Goal: Task Accomplishment & Management: Use online tool/utility

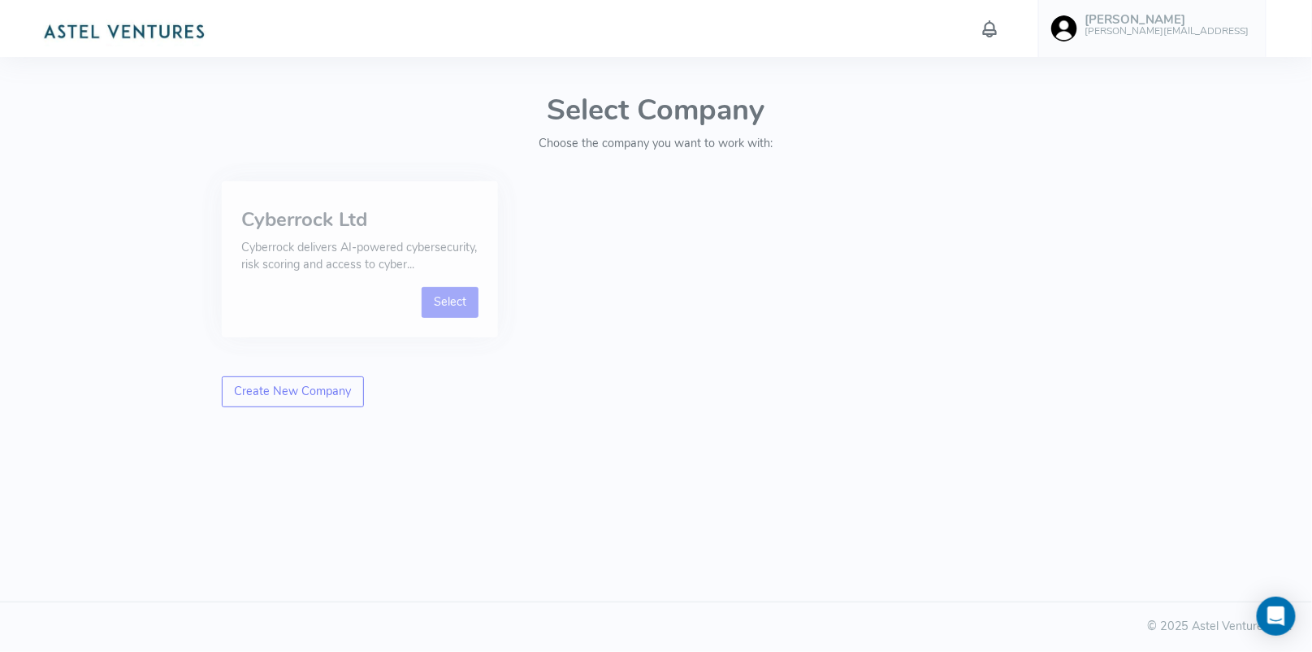
click at [452, 303] on link "Select" at bounding box center [451, 302] width 58 height 31
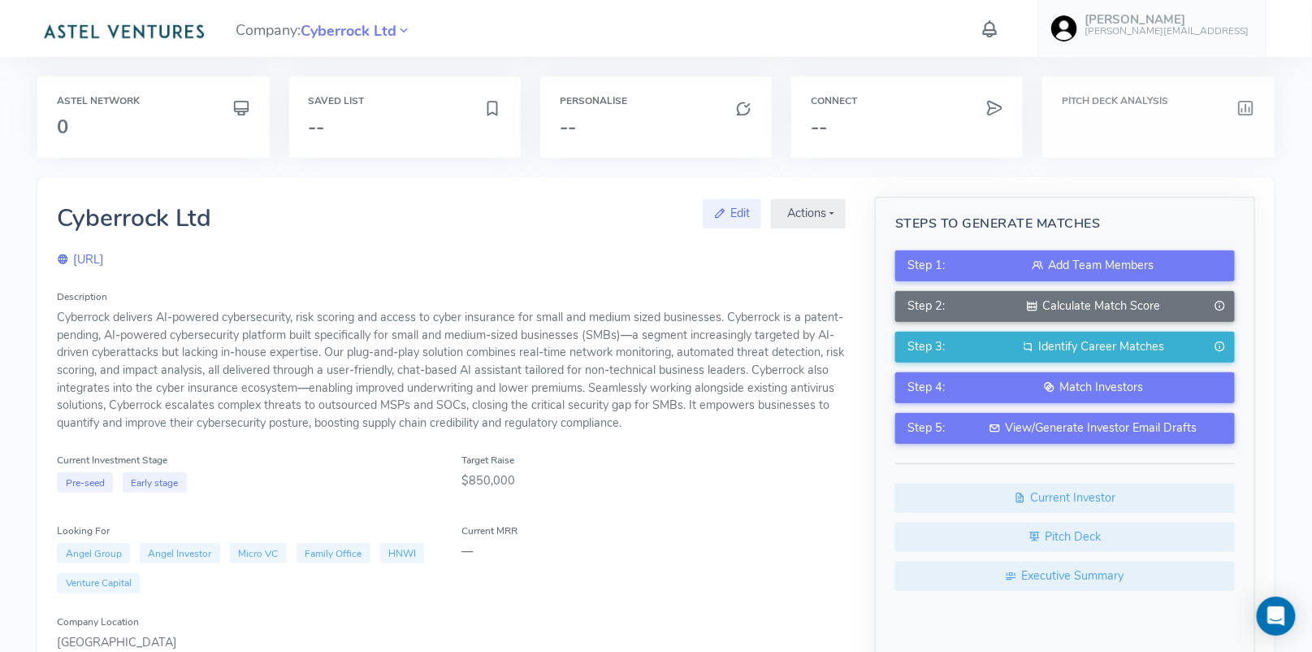
click at [1126, 109] on div "Pitch Deck Analysis" at bounding box center [1158, 116] width 232 height 81
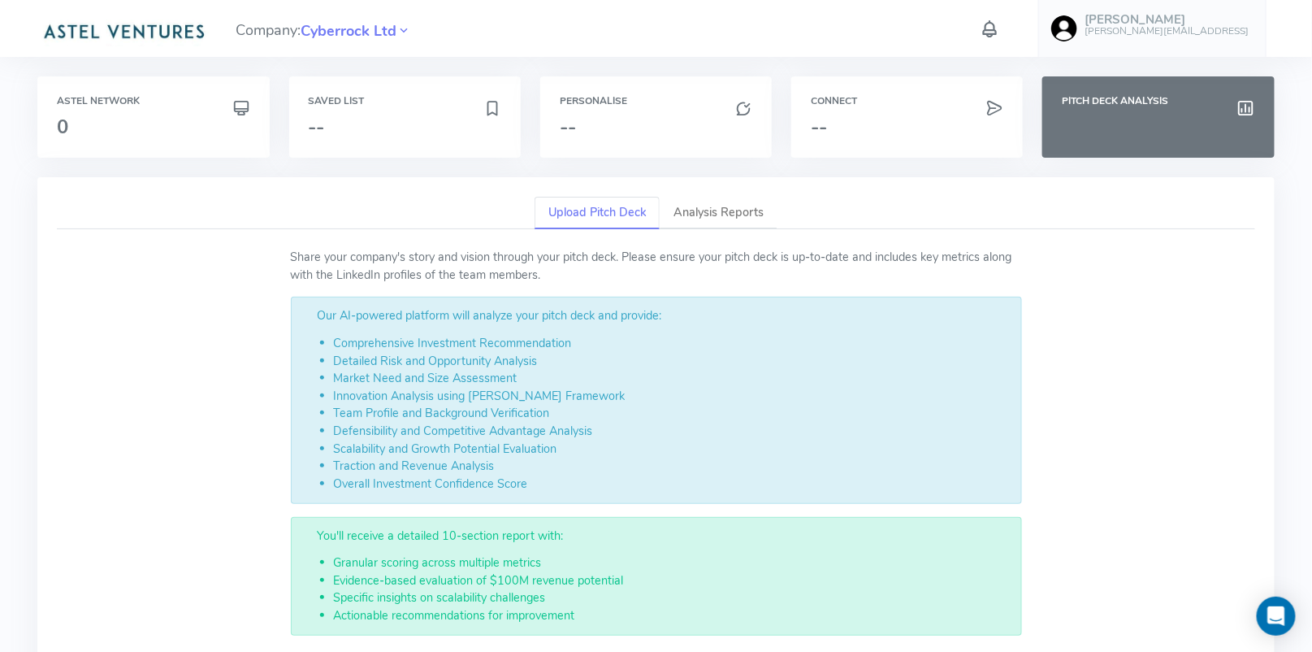
click at [600, 211] on link "Upload Pitch Deck" at bounding box center [597, 213] width 125 height 33
click at [606, 210] on link "Upload Pitch Deck" at bounding box center [597, 213] width 125 height 33
click at [608, 214] on link "Upload Pitch Deck" at bounding box center [597, 213] width 125 height 33
click at [596, 214] on link "Upload Pitch Deck" at bounding box center [597, 213] width 125 height 33
click at [720, 210] on link "Analysis Reports" at bounding box center [719, 213] width 118 height 33
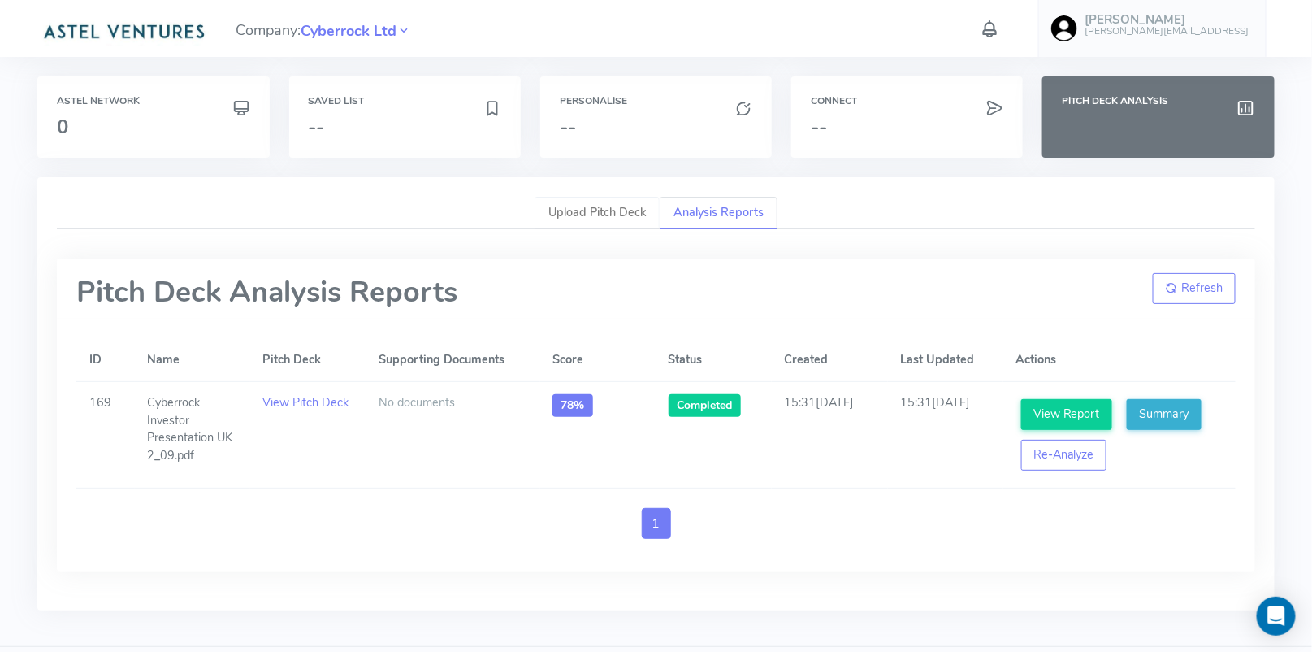
click at [606, 210] on link "Upload Pitch Deck" at bounding box center [597, 213] width 125 height 33
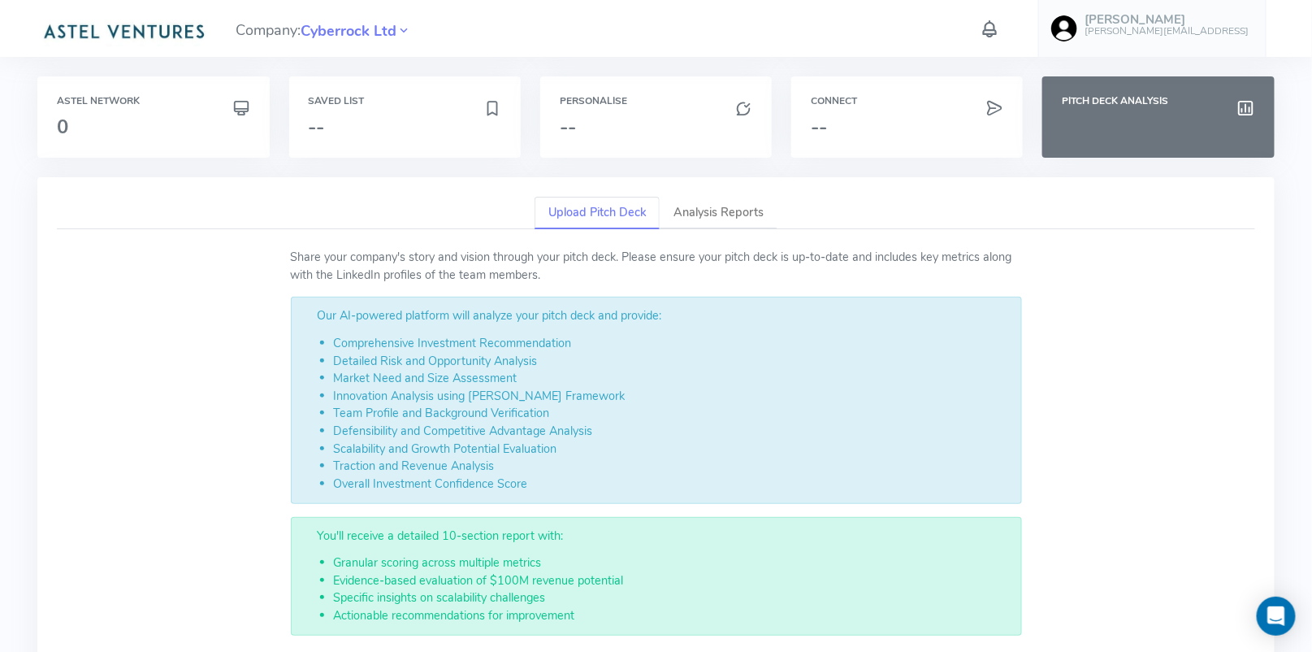
click at [589, 213] on link "Upload Pitch Deck" at bounding box center [597, 213] width 125 height 33
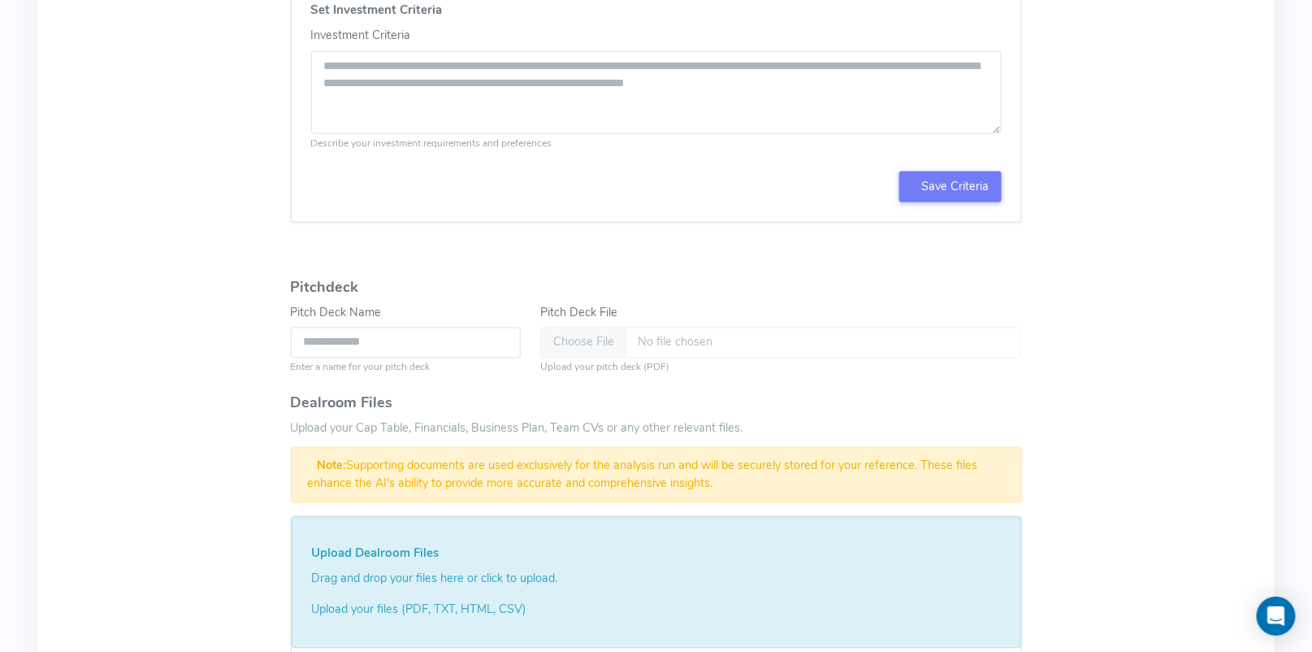
scroll to position [1045, 0]
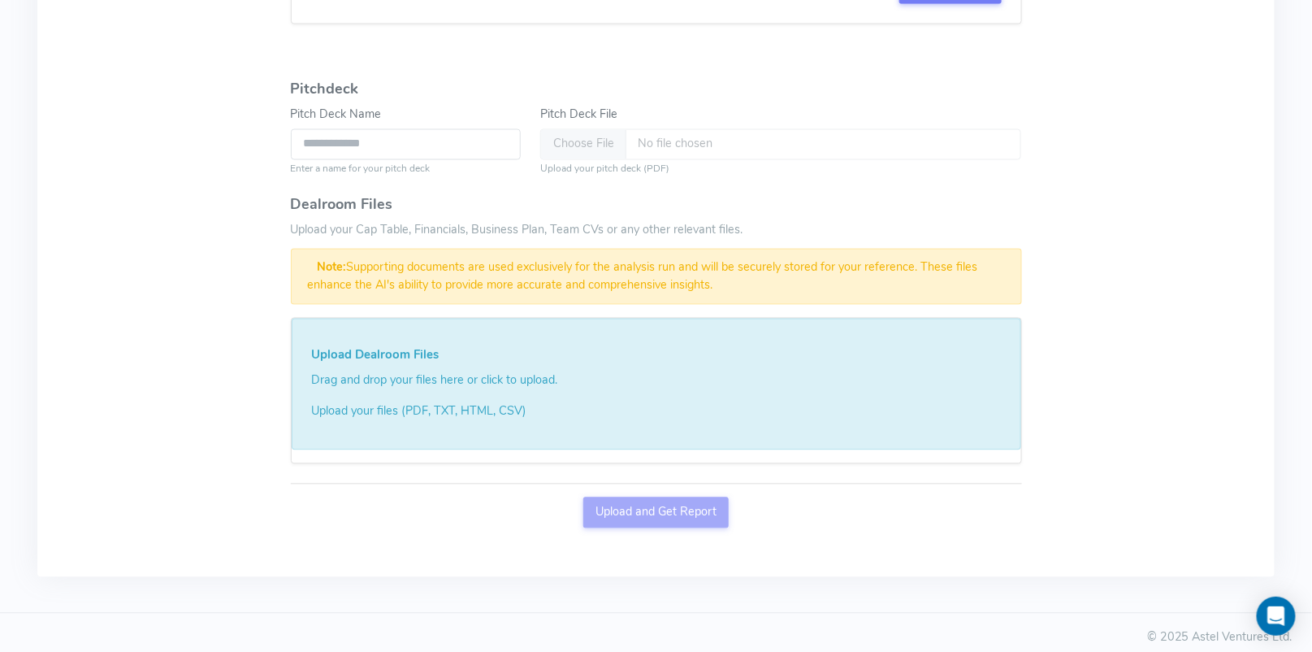
click at [674, 510] on div "Upload and Get Report" at bounding box center [656, 517] width 731 height 41
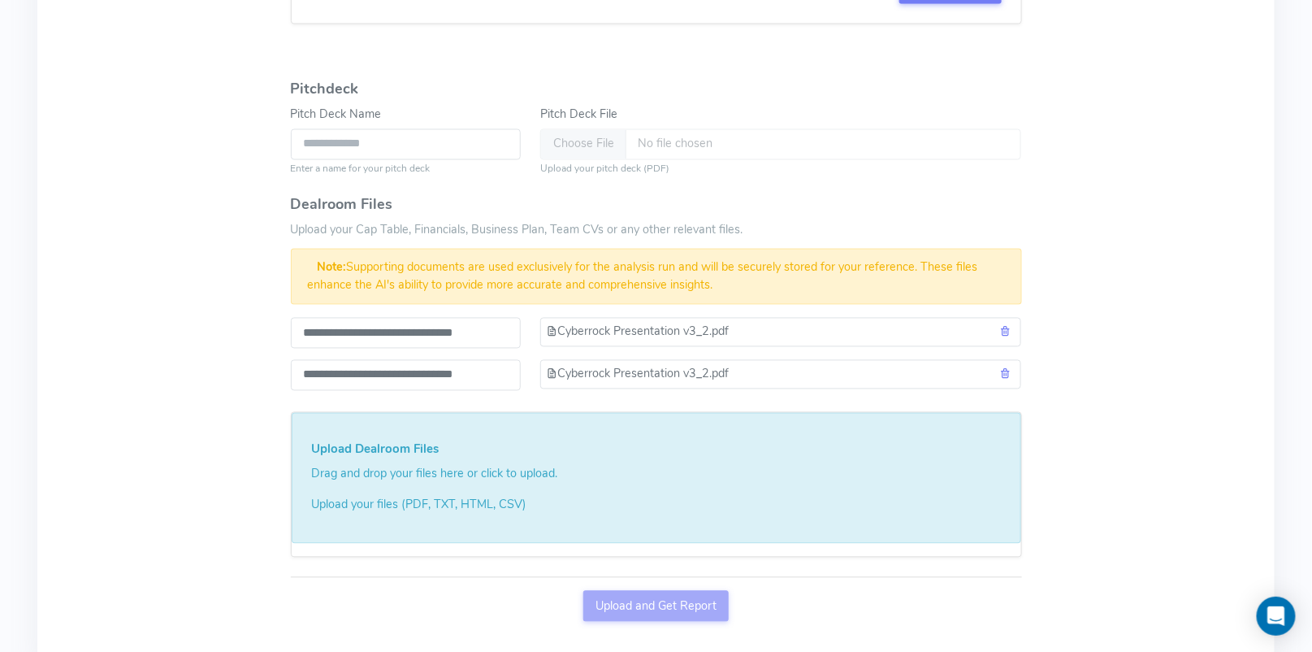
click at [652, 604] on div "Upload and Get Report" at bounding box center [656, 611] width 731 height 41
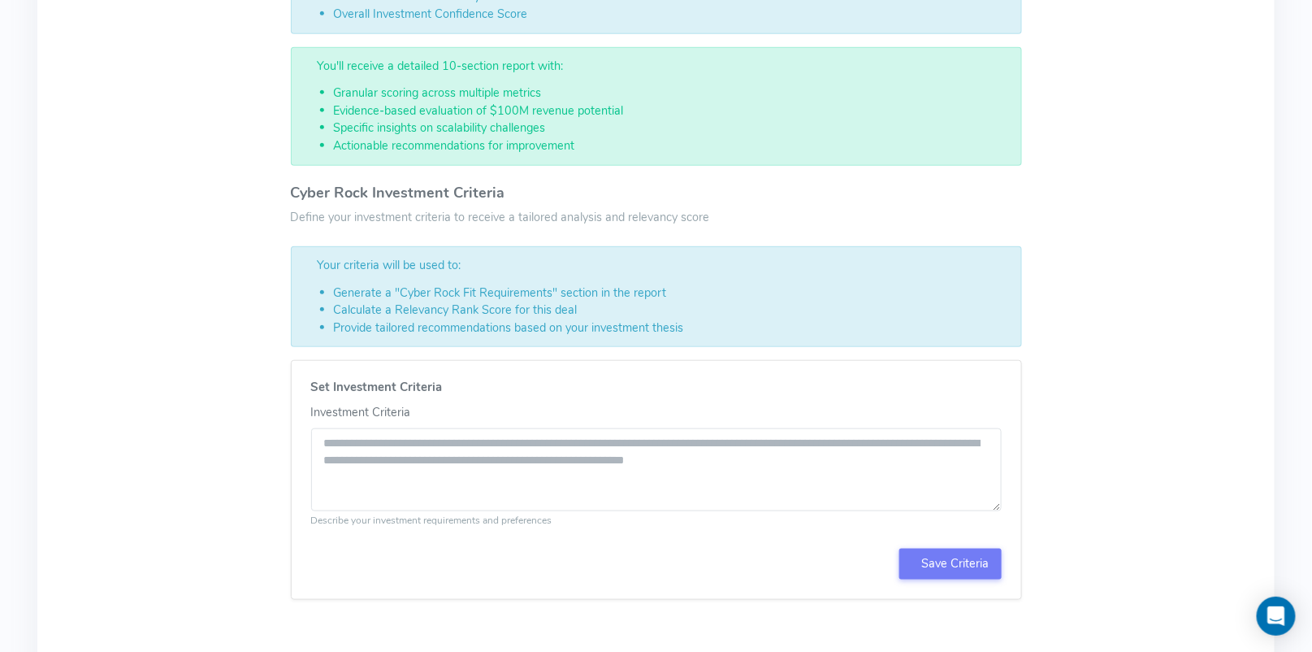
scroll to position [0, 0]
